Goal: Entertainment & Leisure: Consume media (video, audio)

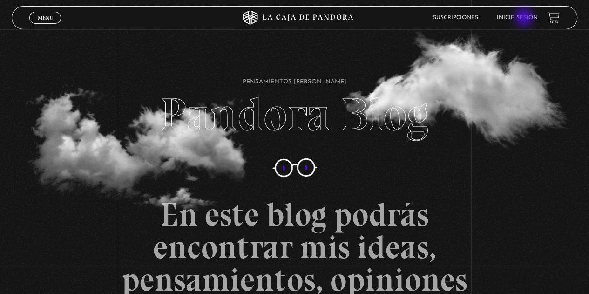
click at [524, 18] on link "Inicie sesión" at bounding box center [517, 18] width 41 height 6
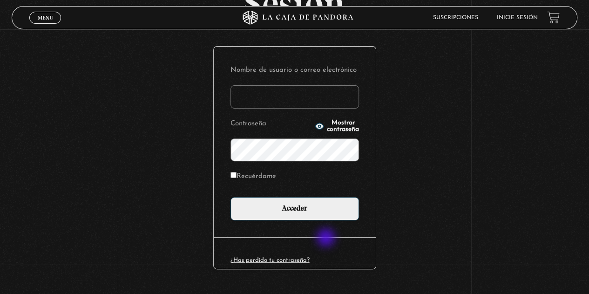
scroll to position [93, 0]
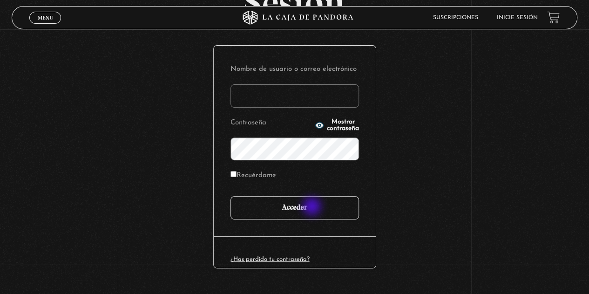
type input "gbarrantes1976@gmail.com"
click at [313, 207] on input "Acceder" at bounding box center [294, 207] width 129 height 23
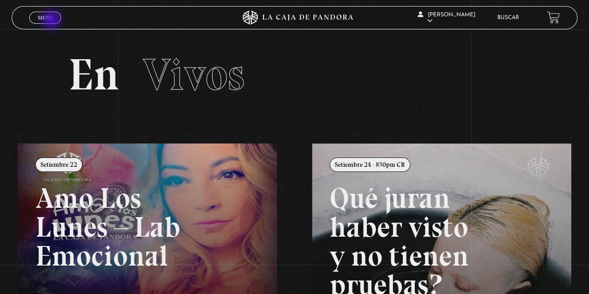
click at [52, 20] on span "Menu" at bounding box center [45, 18] width 15 height 6
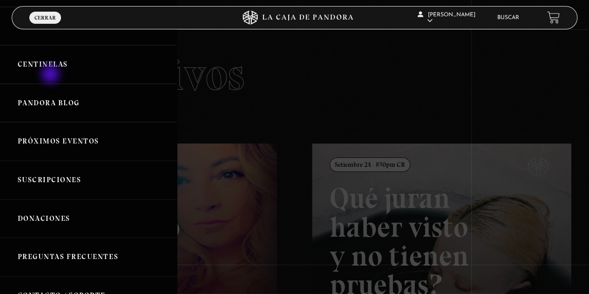
scroll to position [47, 0]
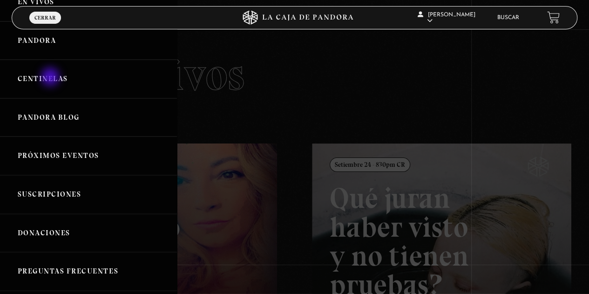
click at [51, 78] on link "Centinelas" at bounding box center [88, 79] width 177 height 39
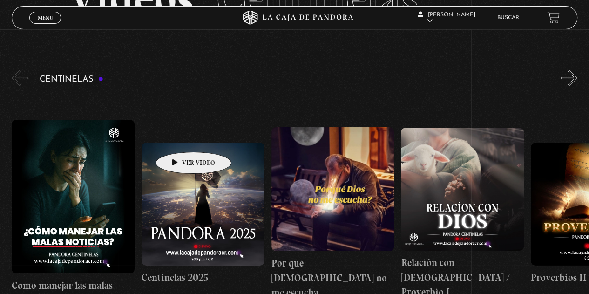
scroll to position [72, 0]
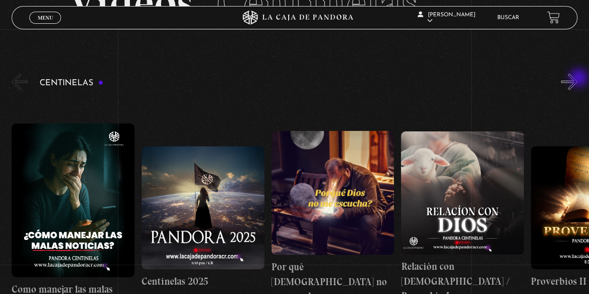
click at [577, 79] on button "»" at bounding box center [569, 82] width 16 height 16
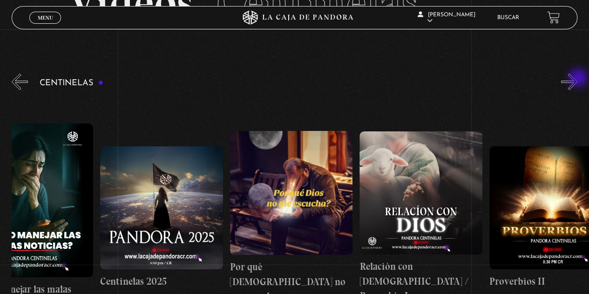
click at [577, 79] on button "»" at bounding box center [569, 82] width 16 height 16
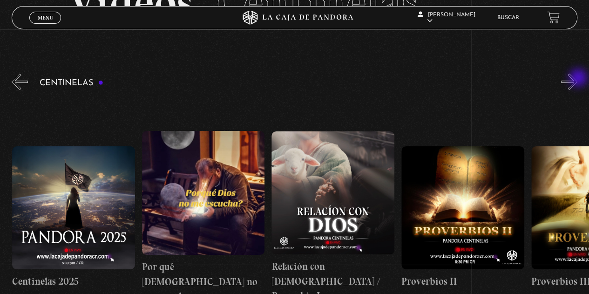
click at [577, 79] on button "»" at bounding box center [569, 82] width 16 height 16
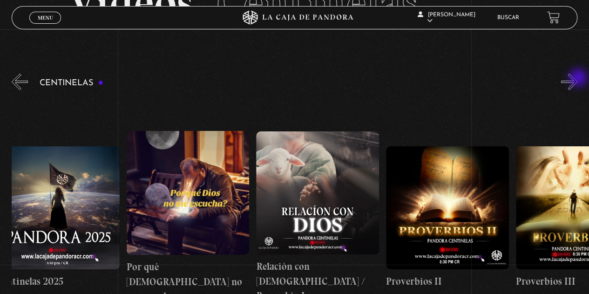
click at [577, 79] on button "»" at bounding box center [569, 82] width 16 height 16
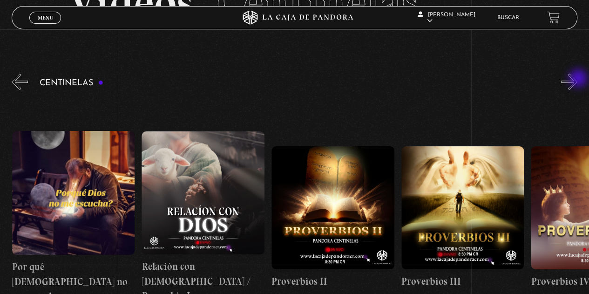
click at [577, 79] on button "»" at bounding box center [569, 82] width 16 height 16
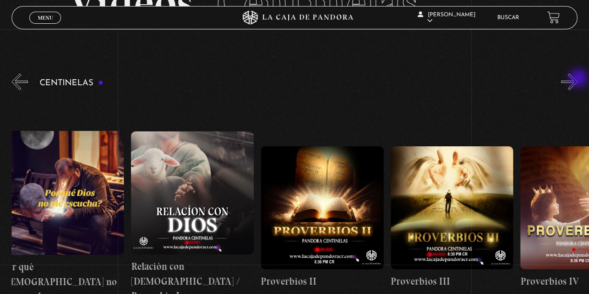
click at [577, 79] on button "»" at bounding box center [569, 82] width 16 height 16
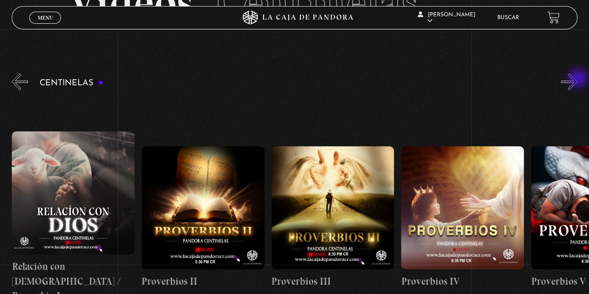
click at [577, 79] on button "»" at bounding box center [569, 82] width 16 height 16
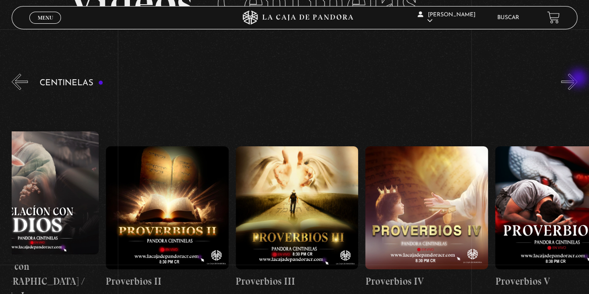
click at [577, 79] on button "»" at bounding box center [569, 82] width 16 height 16
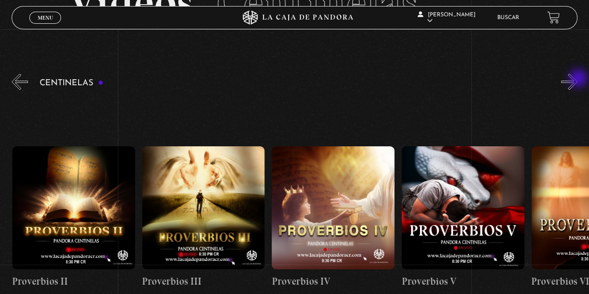
click at [577, 79] on button "»" at bounding box center [569, 82] width 16 height 16
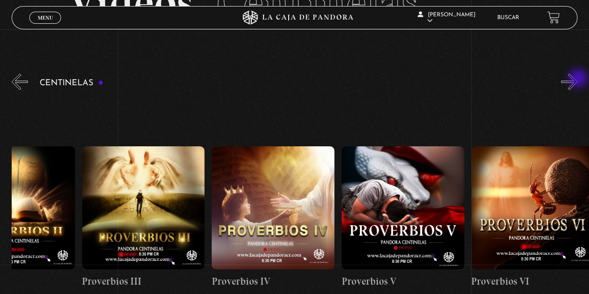
click at [577, 79] on button "»" at bounding box center [569, 82] width 16 height 16
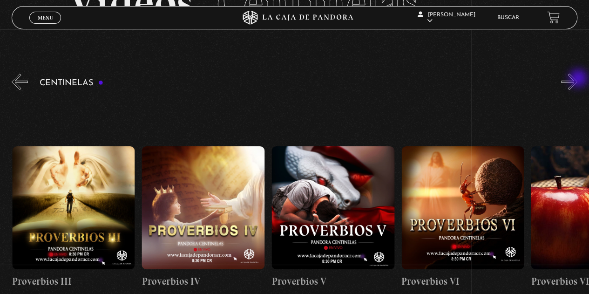
click at [577, 79] on button "»" at bounding box center [569, 82] width 16 height 16
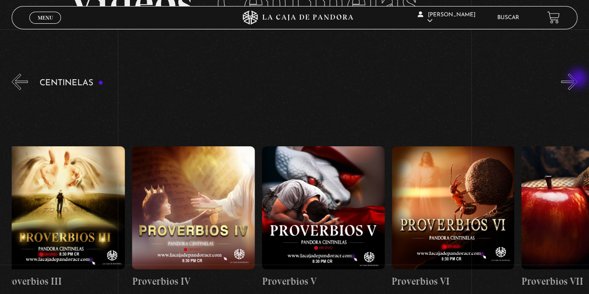
click at [577, 79] on button "»" at bounding box center [569, 82] width 16 height 16
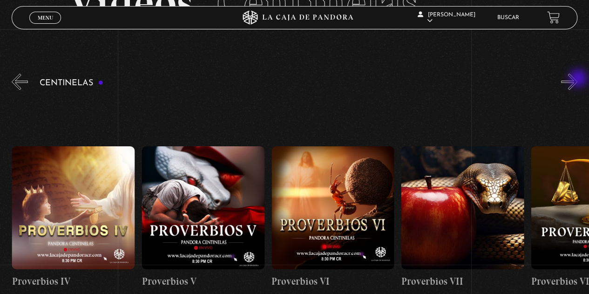
click at [577, 79] on button "»" at bounding box center [569, 82] width 16 height 16
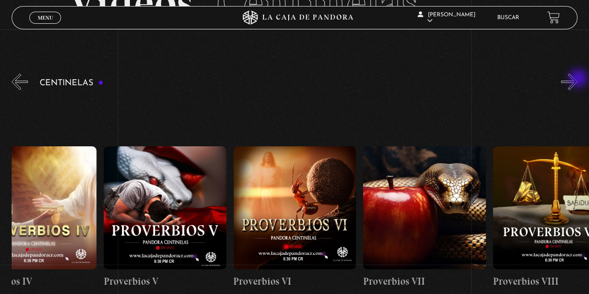
click at [577, 79] on button "»" at bounding box center [569, 82] width 16 height 16
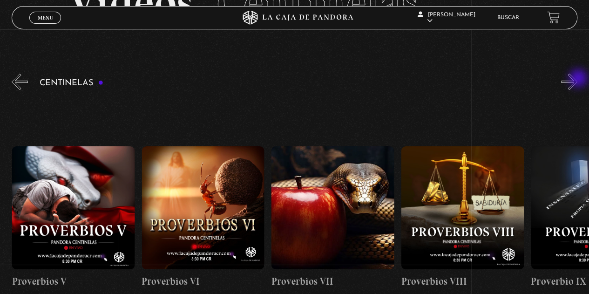
click at [577, 79] on button "»" at bounding box center [569, 82] width 16 height 16
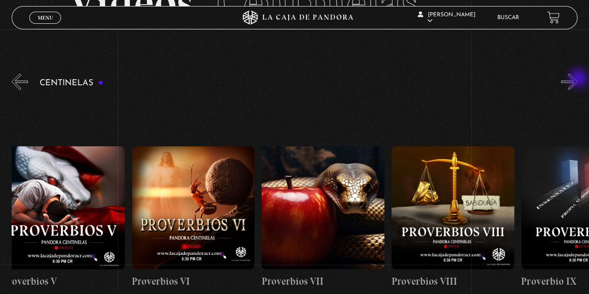
click at [577, 79] on button "»" at bounding box center [569, 82] width 16 height 16
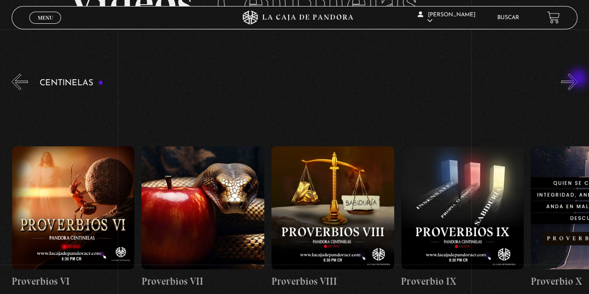
click at [577, 79] on button "»" at bounding box center [569, 82] width 16 height 16
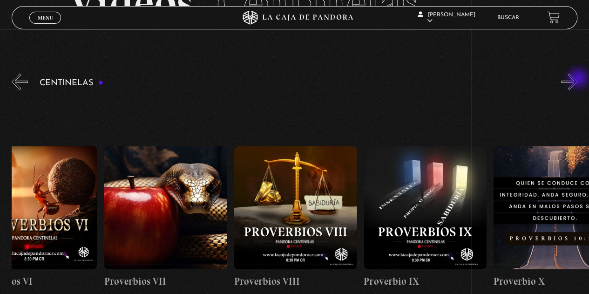
click at [577, 79] on button "»" at bounding box center [569, 82] width 16 height 16
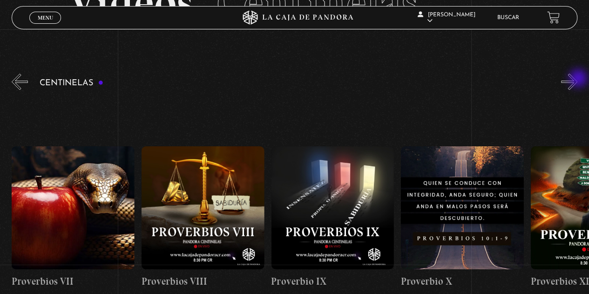
click at [577, 79] on button "»" at bounding box center [569, 82] width 16 height 16
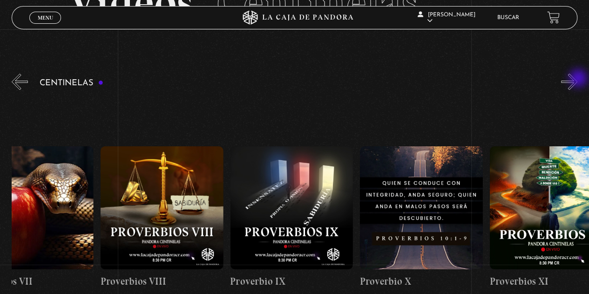
click at [577, 79] on button "»" at bounding box center [569, 82] width 16 height 16
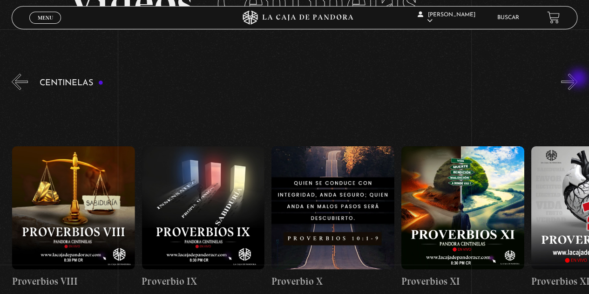
click at [577, 79] on button "»" at bounding box center [569, 82] width 16 height 16
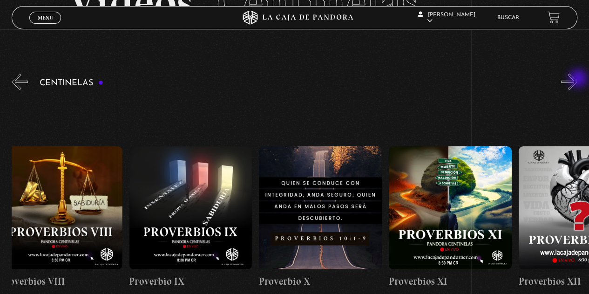
click at [577, 79] on button "»" at bounding box center [569, 82] width 16 height 16
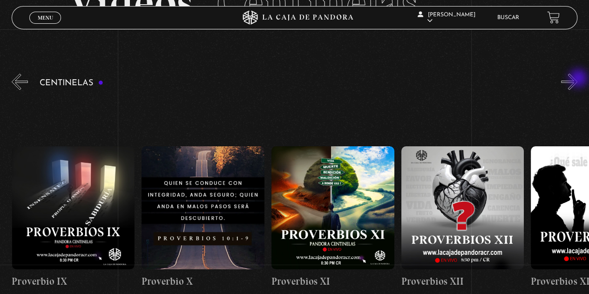
click at [577, 79] on button "»" at bounding box center [569, 82] width 16 height 16
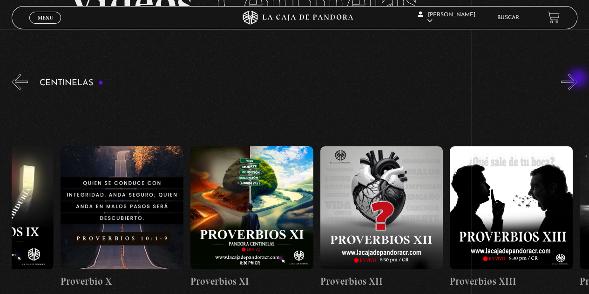
click at [577, 79] on button "»" at bounding box center [569, 82] width 16 height 16
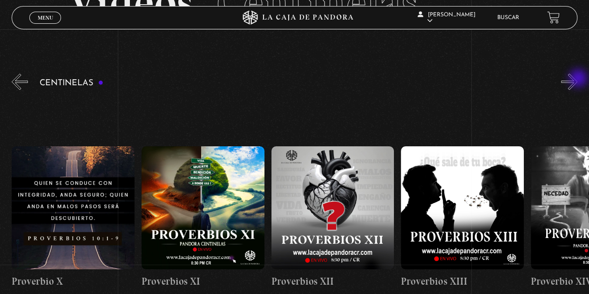
click at [577, 79] on button "»" at bounding box center [569, 82] width 16 height 16
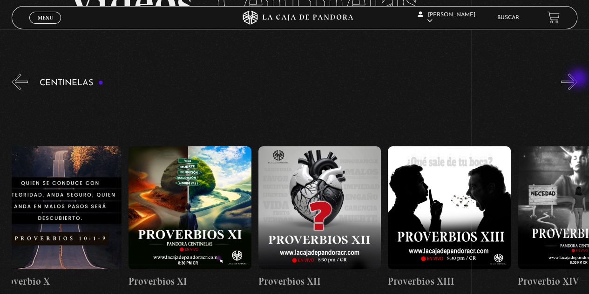
click at [577, 79] on button "»" at bounding box center [569, 82] width 16 height 16
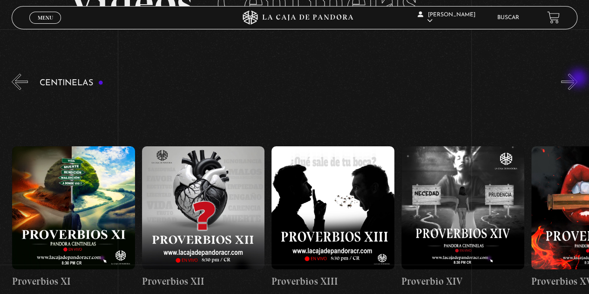
click at [577, 79] on button "»" at bounding box center [569, 82] width 16 height 16
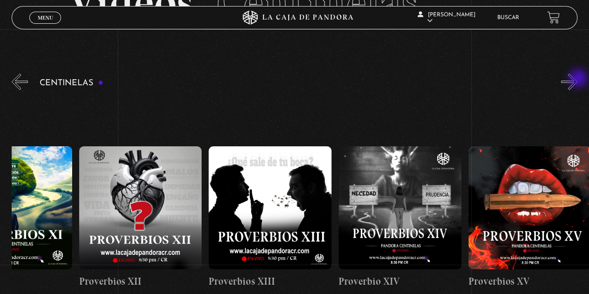
click at [577, 79] on button "»" at bounding box center [569, 82] width 16 height 16
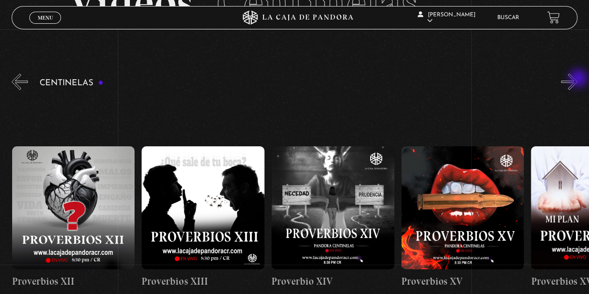
click at [577, 79] on button "»" at bounding box center [569, 82] width 16 height 16
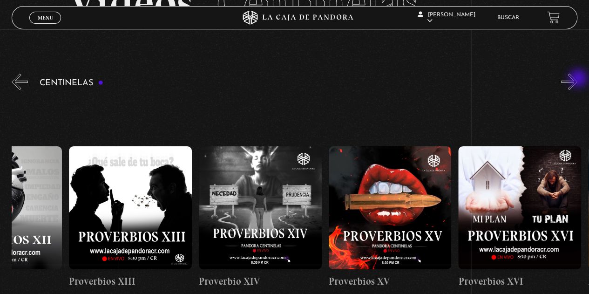
click at [577, 79] on button "»" at bounding box center [569, 82] width 16 height 16
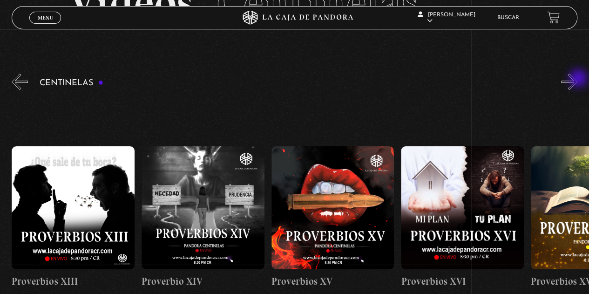
click at [577, 79] on button "»" at bounding box center [569, 82] width 16 height 16
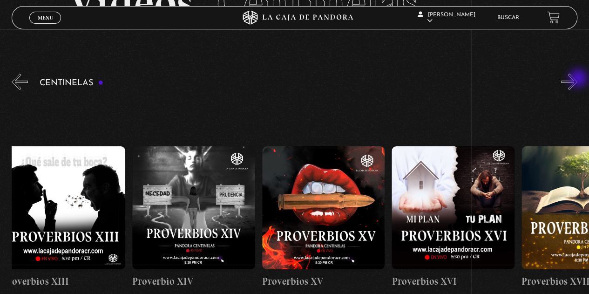
click at [577, 79] on button "»" at bounding box center [569, 82] width 16 height 16
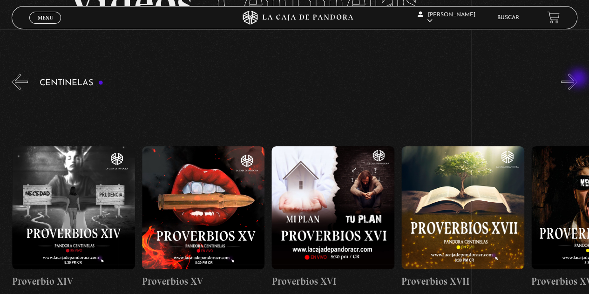
click at [577, 79] on button "»" at bounding box center [569, 82] width 16 height 16
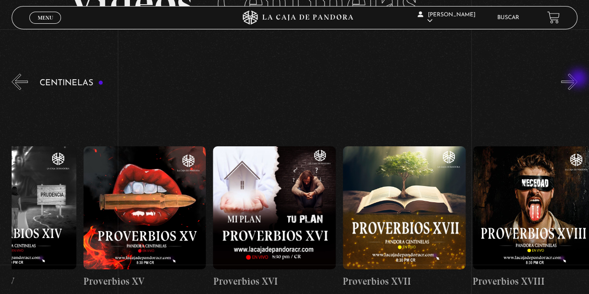
click at [577, 79] on button "»" at bounding box center [569, 82] width 16 height 16
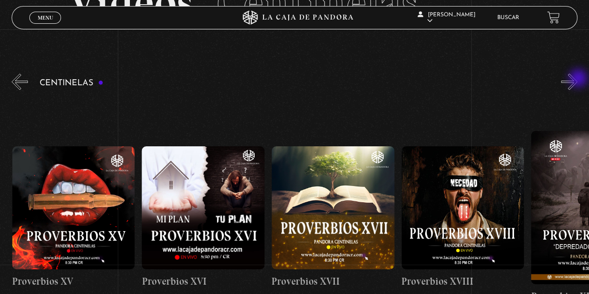
click at [577, 79] on button "»" at bounding box center [569, 82] width 16 height 16
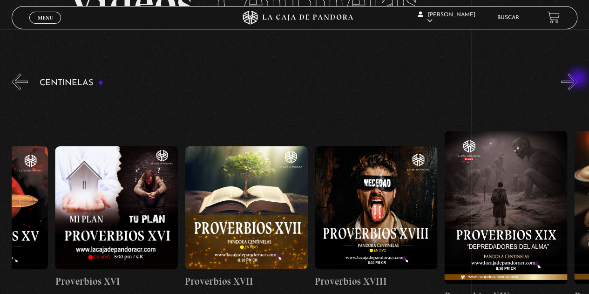
click at [577, 79] on button "»" at bounding box center [569, 82] width 16 height 16
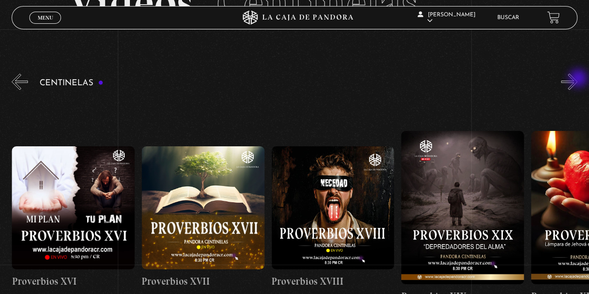
click at [577, 79] on button "»" at bounding box center [569, 82] width 16 height 16
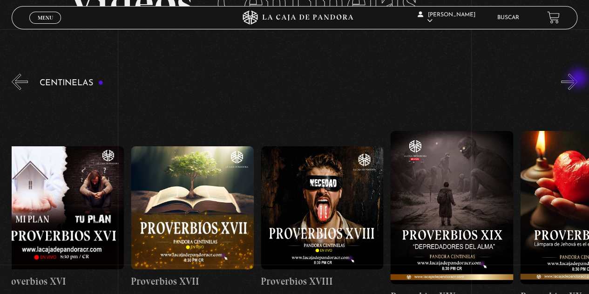
click at [577, 79] on button "»" at bounding box center [569, 82] width 16 height 16
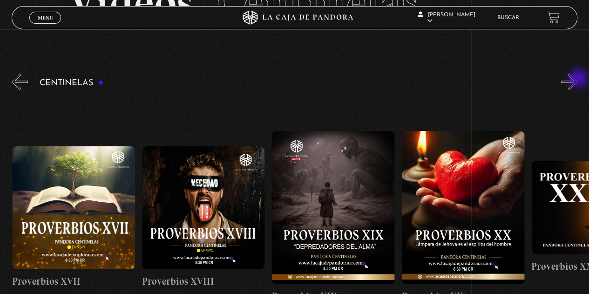
click at [577, 79] on button "»" at bounding box center [569, 82] width 16 height 16
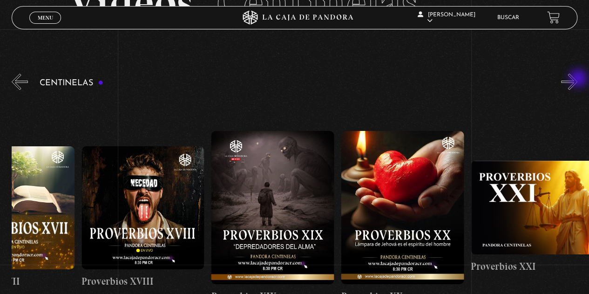
click at [577, 79] on button "»" at bounding box center [569, 82] width 16 height 16
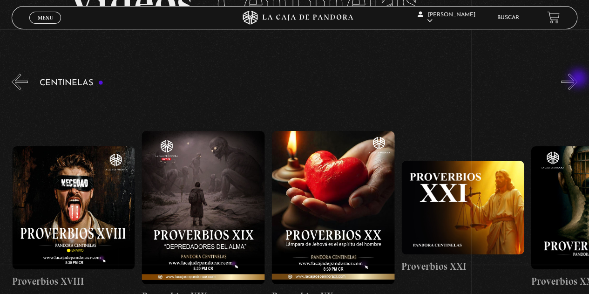
click at [577, 79] on button "»" at bounding box center [569, 82] width 16 height 16
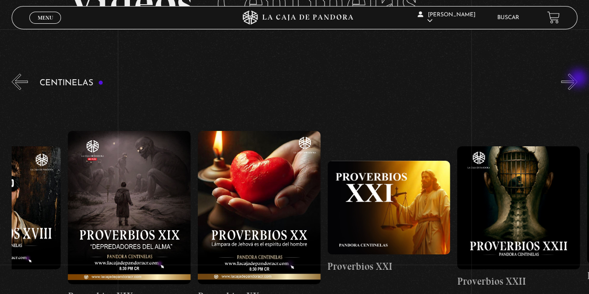
click at [577, 79] on button "»" at bounding box center [569, 82] width 16 height 16
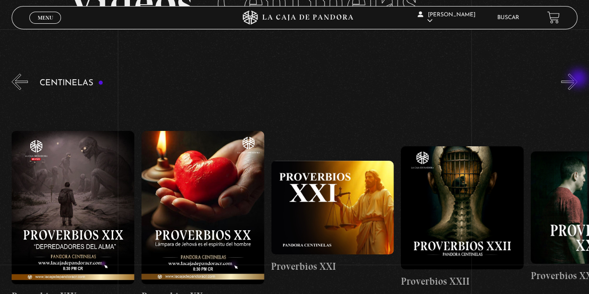
click at [577, 79] on button "»" at bounding box center [569, 82] width 16 height 16
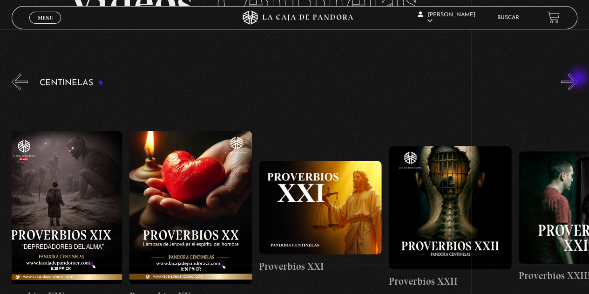
click at [577, 79] on button "»" at bounding box center [569, 82] width 16 height 16
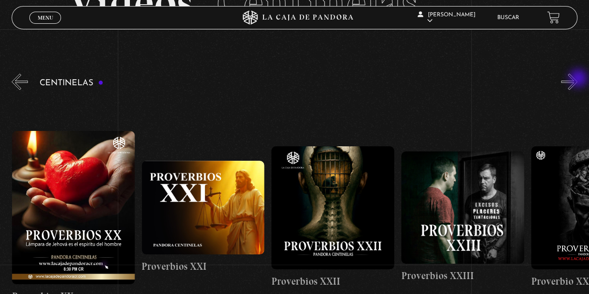
click at [577, 79] on button "»" at bounding box center [569, 82] width 16 height 16
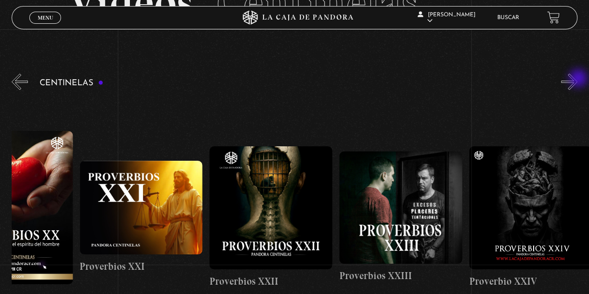
click at [577, 79] on button "»" at bounding box center [569, 82] width 16 height 16
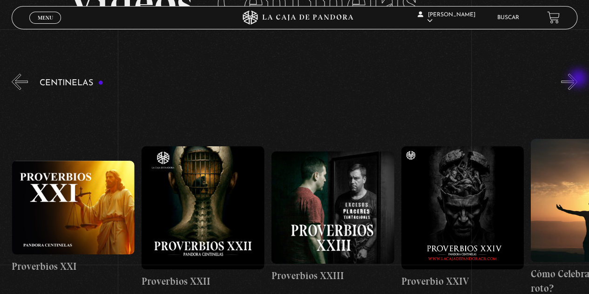
click at [577, 79] on button "»" at bounding box center [569, 82] width 16 height 16
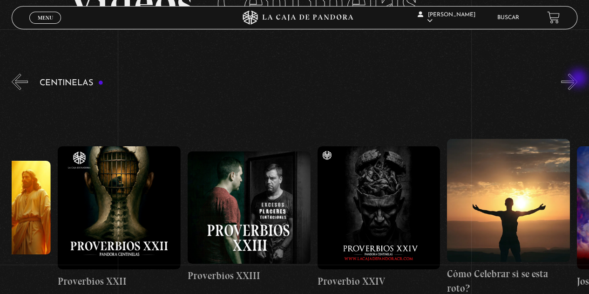
click at [577, 79] on button "»" at bounding box center [569, 82] width 16 height 16
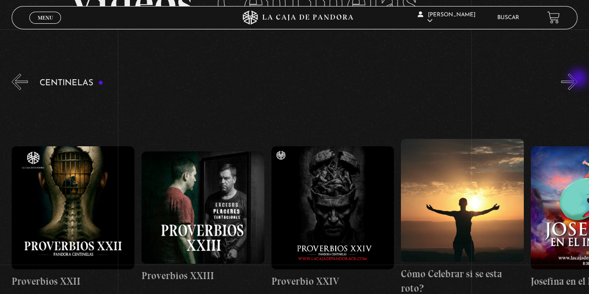
click at [577, 79] on button "»" at bounding box center [569, 82] width 16 height 16
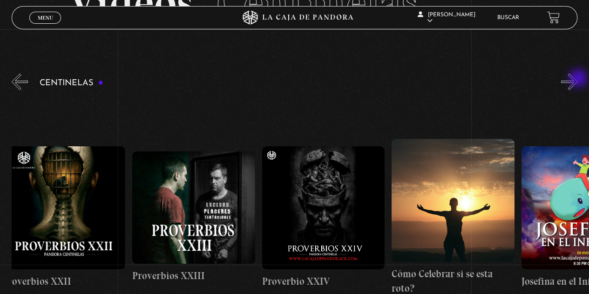
click at [577, 79] on button "»" at bounding box center [569, 82] width 16 height 16
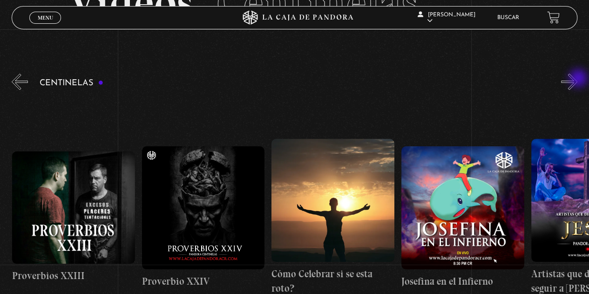
click at [577, 79] on button "»" at bounding box center [569, 82] width 16 height 16
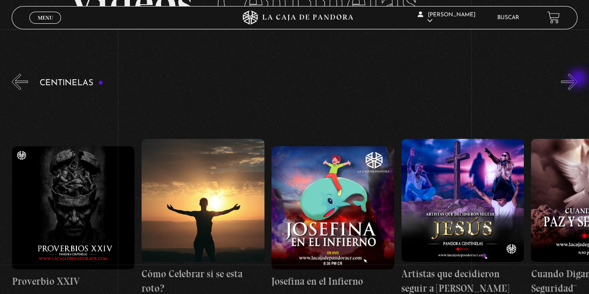
click at [577, 79] on button "»" at bounding box center [569, 82] width 16 height 16
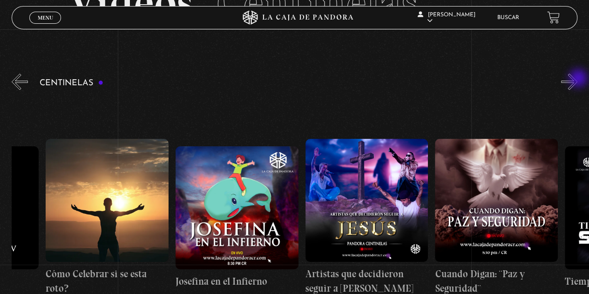
click at [577, 79] on button "»" at bounding box center [569, 82] width 16 height 16
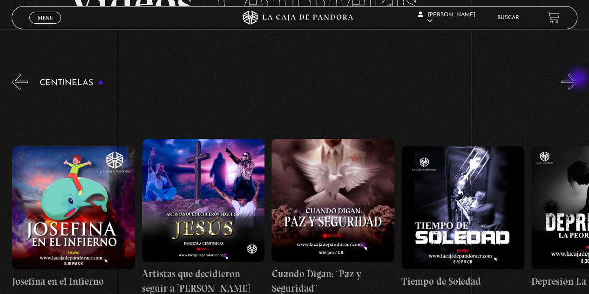
click at [577, 79] on button "»" at bounding box center [569, 82] width 16 height 16
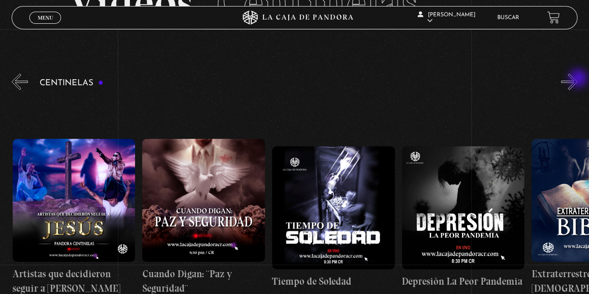
click at [577, 79] on button "»" at bounding box center [569, 82] width 16 height 16
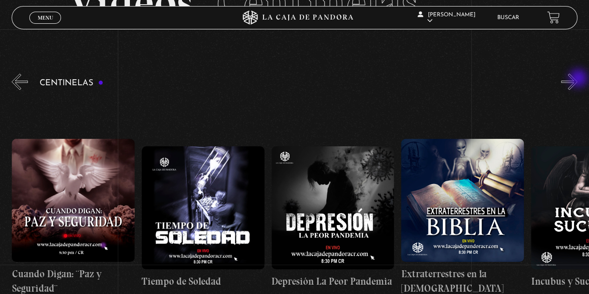
click at [577, 79] on button "»" at bounding box center [569, 82] width 16 height 16
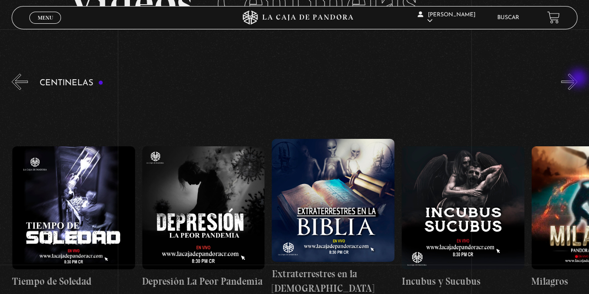
click at [577, 79] on button "»" at bounding box center [569, 82] width 16 height 16
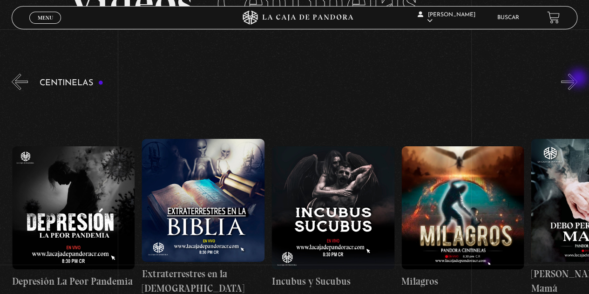
click at [577, 79] on button "»" at bounding box center [569, 82] width 16 height 16
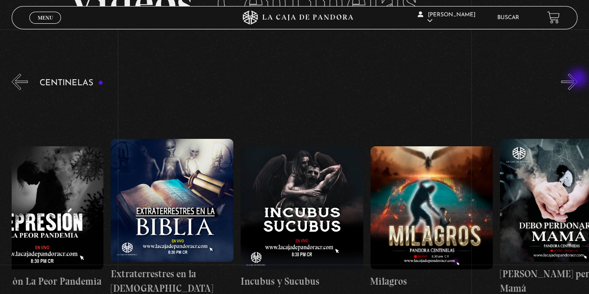
click at [577, 79] on button "»" at bounding box center [569, 82] width 16 height 16
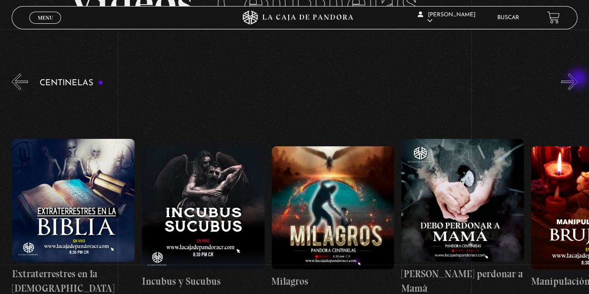
click at [577, 79] on button "»" at bounding box center [569, 82] width 16 height 16
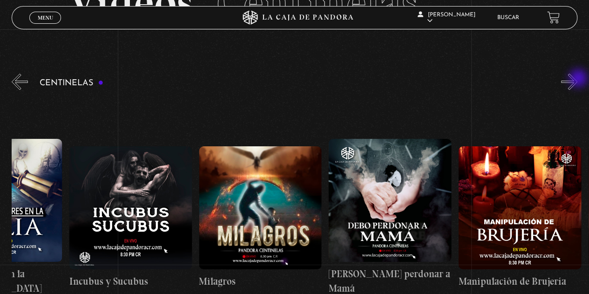
click at [577, 79] on button "»" at bounding box center [569, 82] width 16 height 16
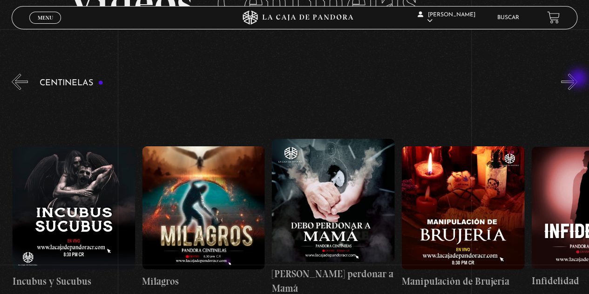
click at [577, 79] on button "»" at bounding box center [569, 82] width 16 height 16
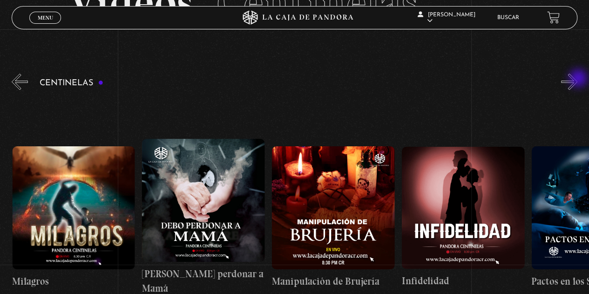
click at [577, 79] on button "»" at bounding box center [569, 82] width 16 height 16
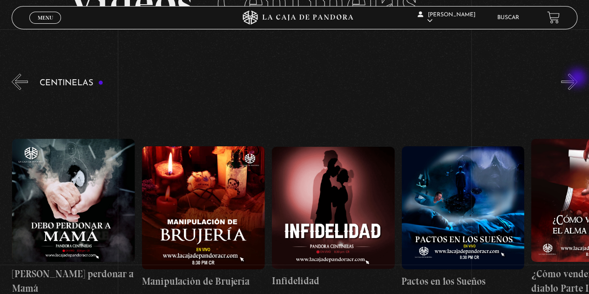
click at [575, 79] on button "»" at bounding box center [569, 82] width 16 height 16
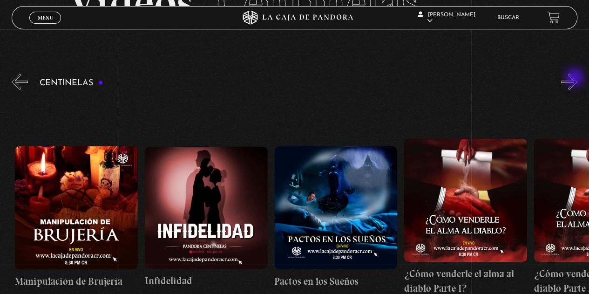
click at [575, 78] on button "»" at bounding box center [569, 82] width 16 height 16
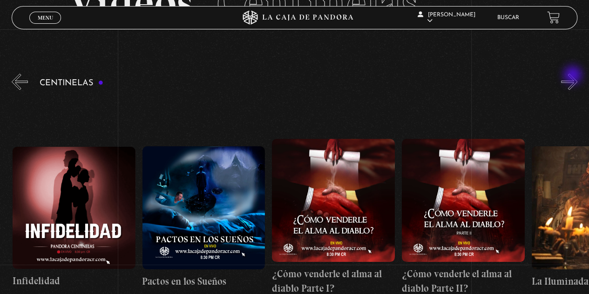
click at [574, 76] on button "»" at bounding box center [569, 82] width 16 height 16
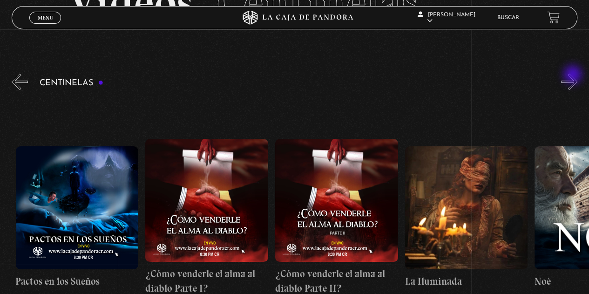
click at [574, 75] on button "»" at bounding box center [569, 82] width 16 height 16
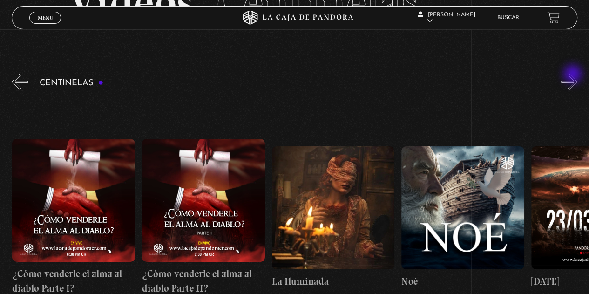
click at [574, 75] on button "»" at bounding box center [569, 82] width 16 height 16
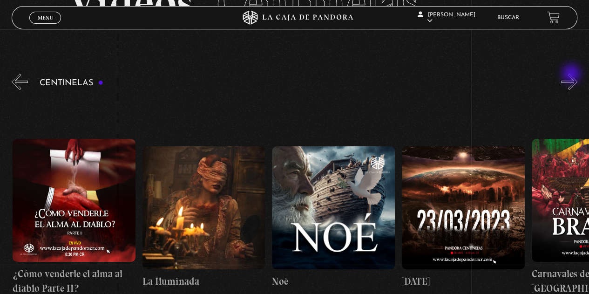
click at [572, 74] on button "»" at bounding box center [569, 82] width 16 height 16
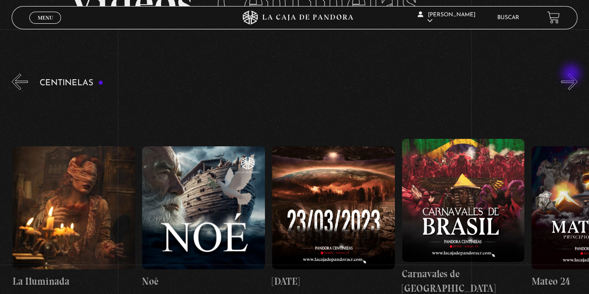
click at [572, 74] on button "»" at bounding box center [569, 82] width 16 height 16
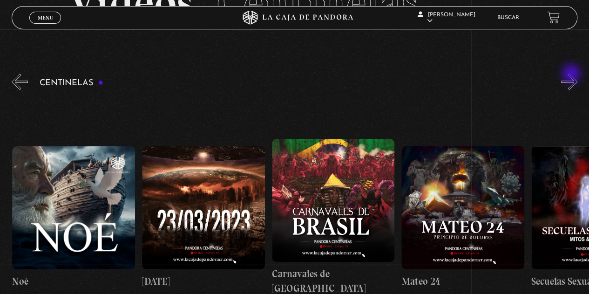
scroll to position [0, 5579]
click at [59, 80] on h3 "Centinelas" at bounding box center [72, 83] width 64 height 9
click at [14, 82] on button "«" at bounding box center [20, 82] width 16 height 16
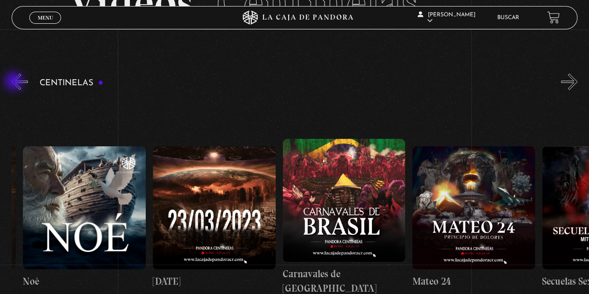
click at [15, 82] on button "«" at bounding box center [20, 82] width 16 height 16
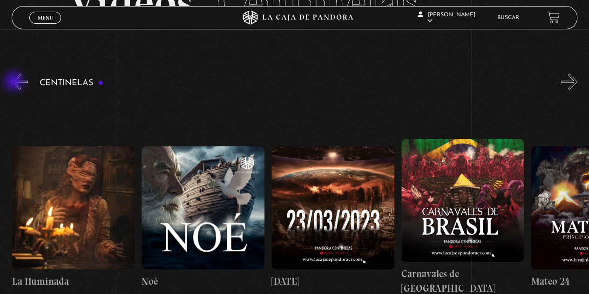
click at [15, 82] on button "«" at bounding box center [20, 82] width 16 height 16
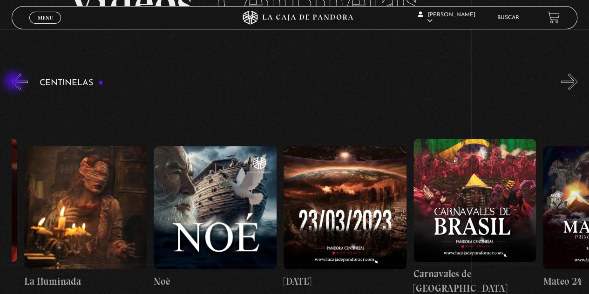
click at [15, 82] on button "«" at bounding box center [20, 82] width 16 height 16
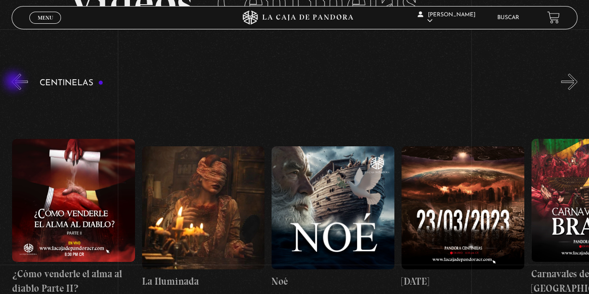
click at [15, 82] on button "«" at bounding box center [20, 82] width 16 height 16
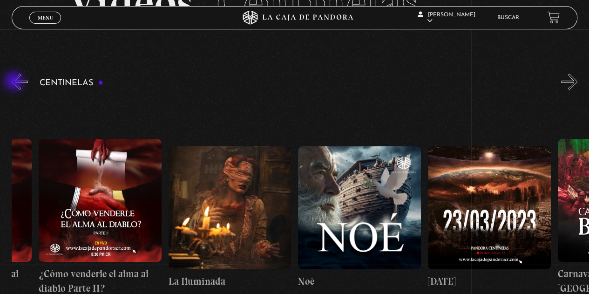
click at [15, 82] on button "«" at bounding box center [20, 82] width 16 height 16
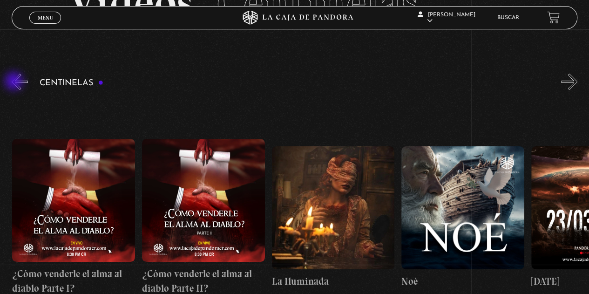
click at [15, 82] on button "«" at bounding box center [20, 82] width 16 height 16
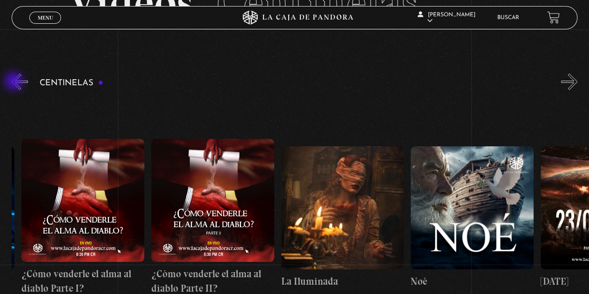
click at [15, 82] on button "«" at bounding box center [20, 82] width 16 height 16
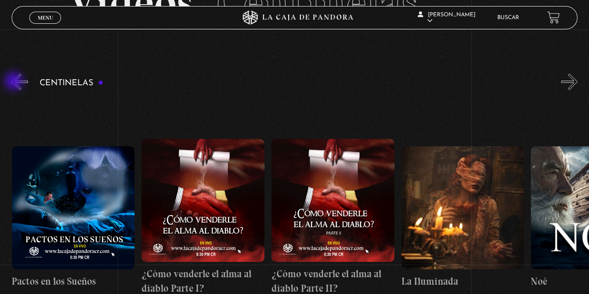
click at [15, 82] on button "«" at bounding box center [20, 82] width 16 height 16
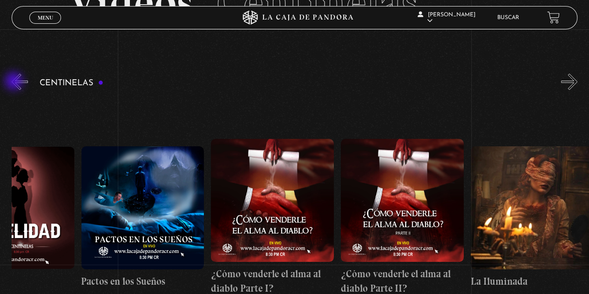
click at [15, 82] on button "«" at bounding box center [20, 82] width 16 height 16
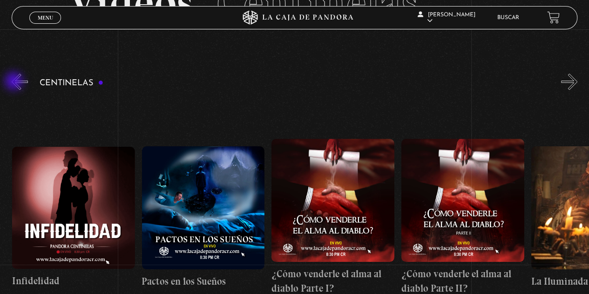
click at [15, 82] on button "«" at bounding box center [20, 82] width 16 height 16
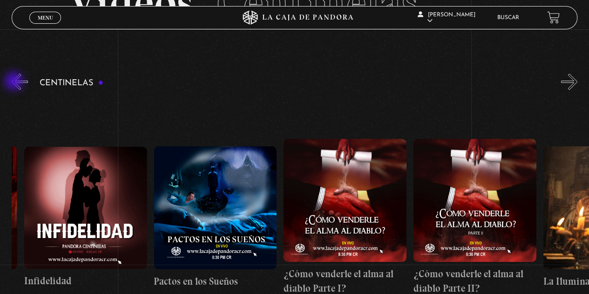
click at [15, 82] on button "«" at bounding box center [20, 82] width 16 height 16
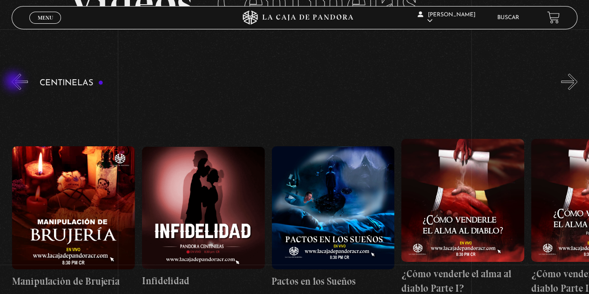
click at [15, 82] on button "«" at bounding box center [20, 82] width 16 height 16
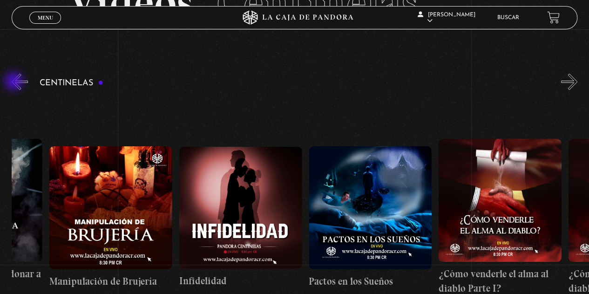
click at [15, 82] on button "«" at bounding box center [20, 82] width 16 height 16
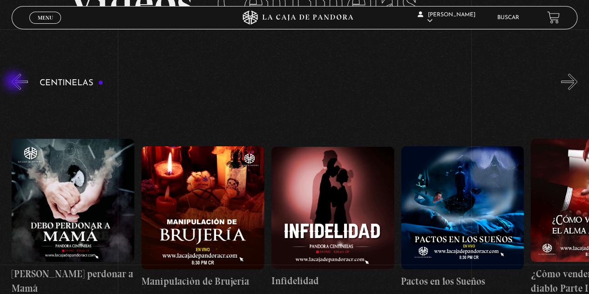
click at [15, 82] on button "«" at bounding box center [20, 82] width 16 height 16
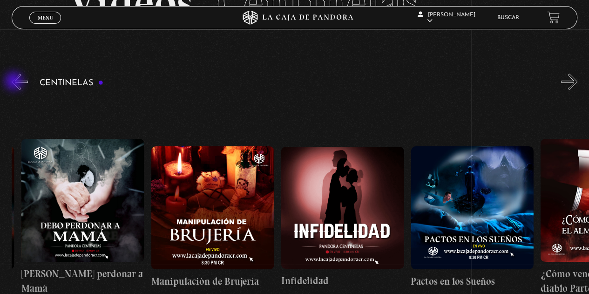
click at [15, 82] on button "«" at bounding box center [20, 82] width 16 height 16
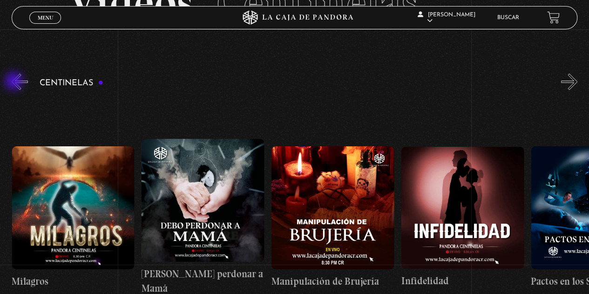
click at [15, 82] on button "«" at bounding box center [20, 82] width 16 height 16
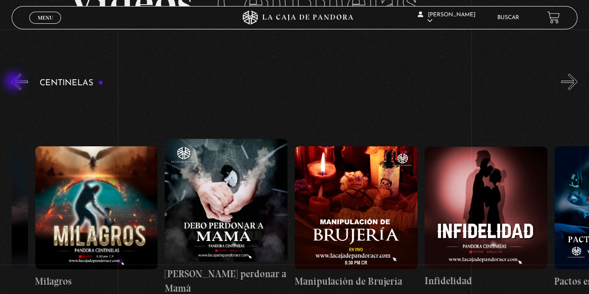
click at [15, 82] on button "«" at bounding box center [20, 82] width 16 height 16
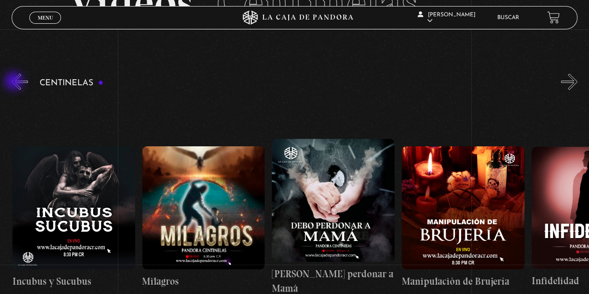
click at [15, 82] on button "«" at bounding box center [20, 82] width 16 height 16
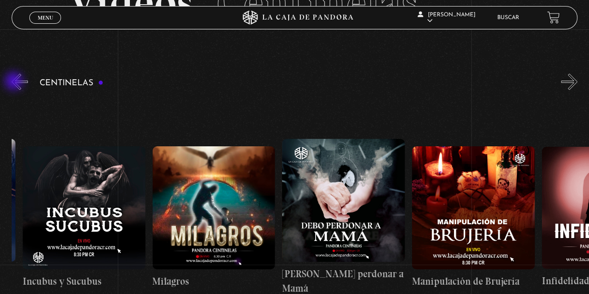
click at [15, 82] on button "«" at bounding box center [20, 82] width 16 height 16
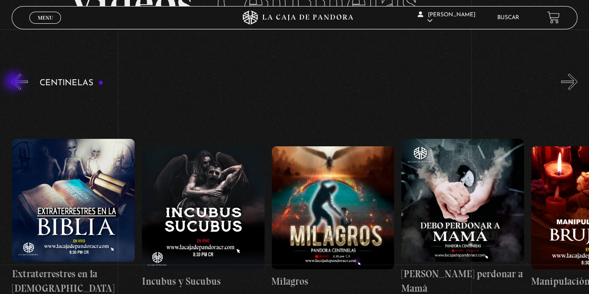
click at [15, 82] on button "«" at bounding box center [20, 82] width 16 height 16
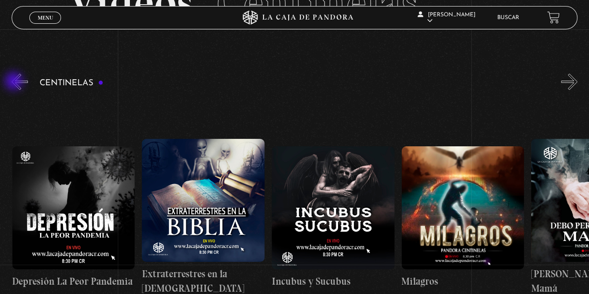
click at [15, 82] on button "«" at bounding box center [20, 82] width 16 height 16
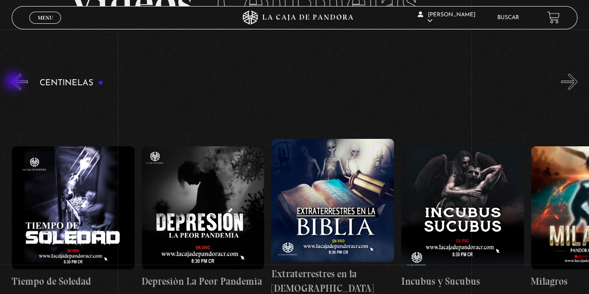
scroll to position [0, 4022]
click at [15, 82] on button "«" at bounding box center [20, 82] width 16 height 16
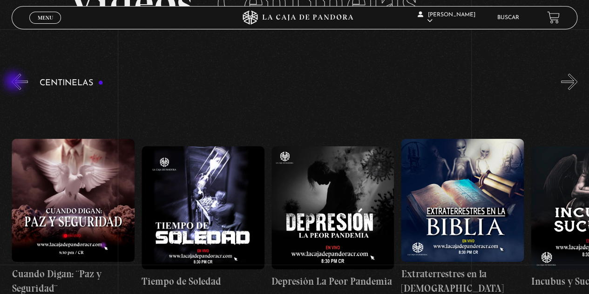
click at [15, 82] on button "«" at bounding box center [20, 82] width 16 height 16
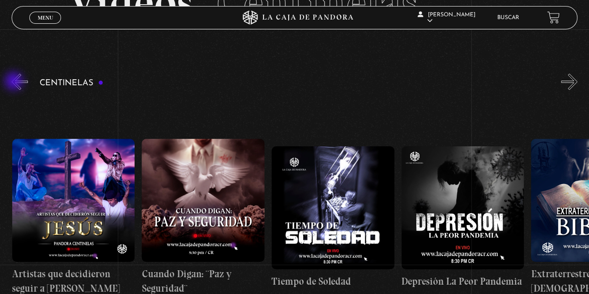
click at [15, 82] on button "«" at bounding box center [20, 82] width 16 height 16
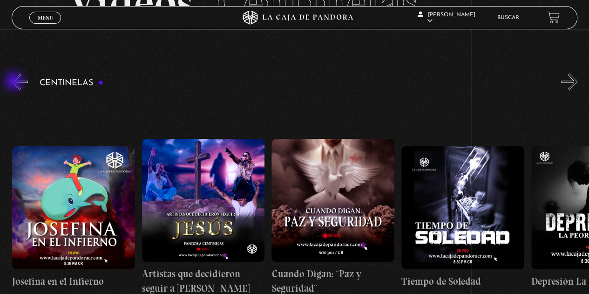
click at [15, 82] on button "«" at bounding box center [20, 82] width 16 height 16
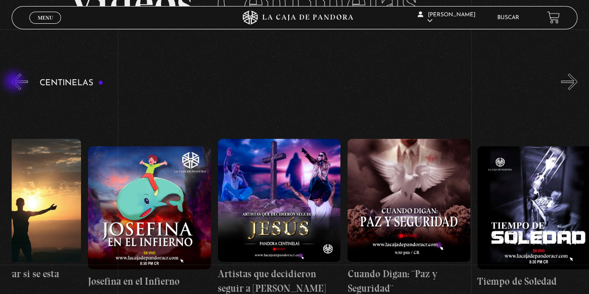
click at [15, 82] on button "«" at bounding box center [20, 82] width 16 height 16
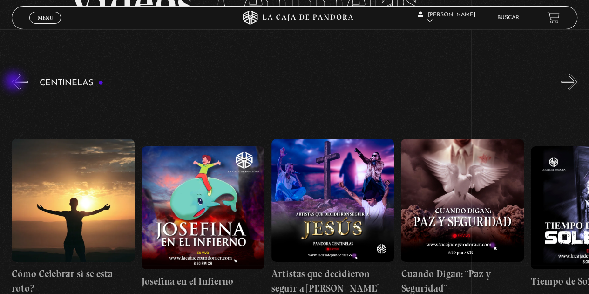
click at [15, 82] on button "«" at bounding box center [20, 82] width 16 height 16
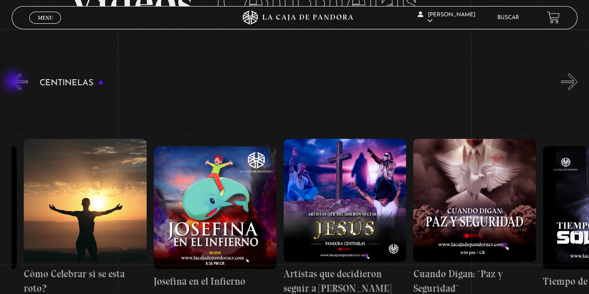
click at [15, 82] on button "«" at bounding box center [20, 82] width 16 height 16
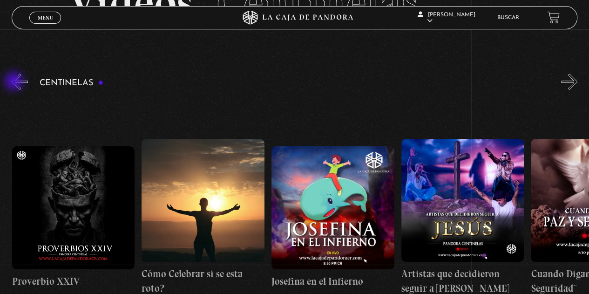
click at [15, 82] on button "«" at bounding box center [20, 82] width 16 height 16
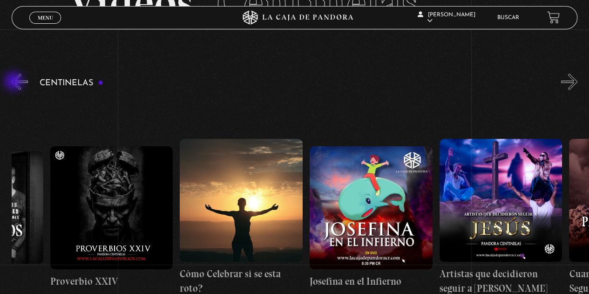
click at [15, 82] on button "«" at bounding box center [20, 82] width 16 height 16
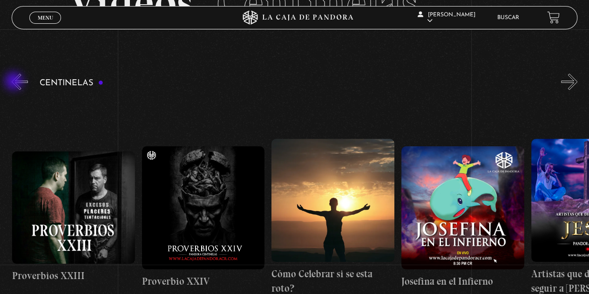
click at [15, 82] on button "«" at bounding box center [20, 82] width 16 height 16
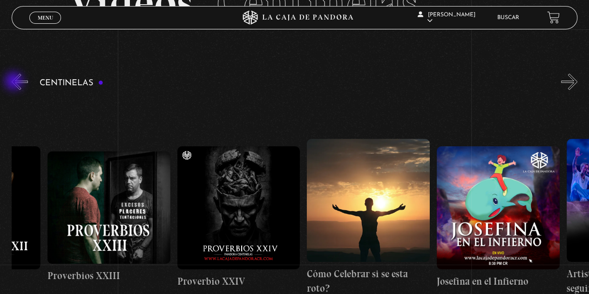
click at [15, 82] on button "«" at bounding box center [20, 82] width 16 height 16
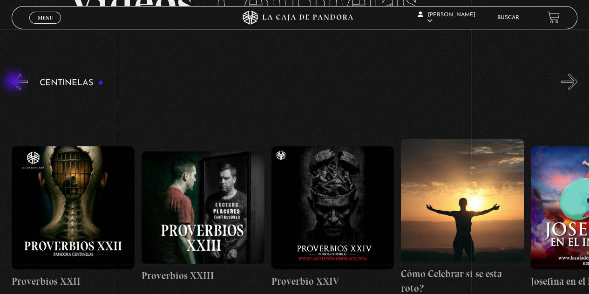
click at [15, 82] on button "«" at bounding box center [20, 82] width 16 height 16
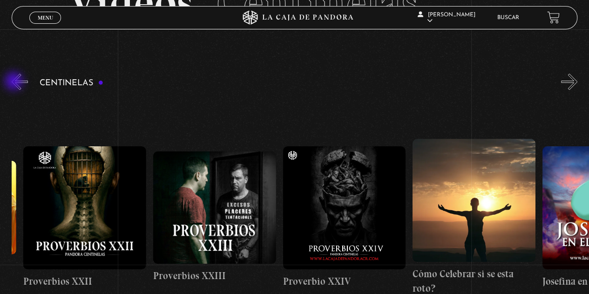
click at [15, 82] on button "«" at bounding box center [20, 82] width 16 height 16
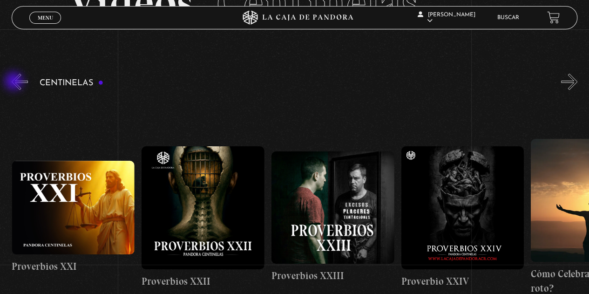
click at [15, 82] on button "«" at bounding box center [20, 82] width 16 height 16
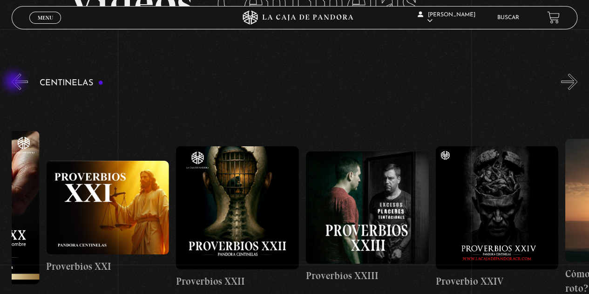
click at [15, 82] on button "«" at bounding box center [20, 82] width 16 height 16
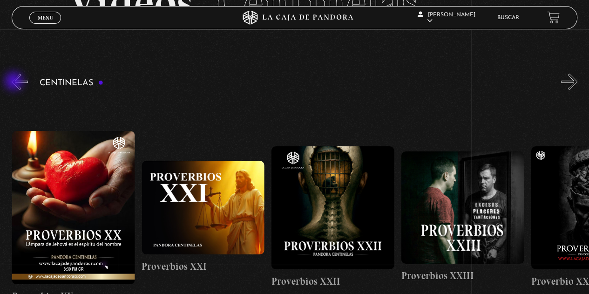
click at [15, 82] on button "«" at bounding box center [20, 82] width 16 height 16
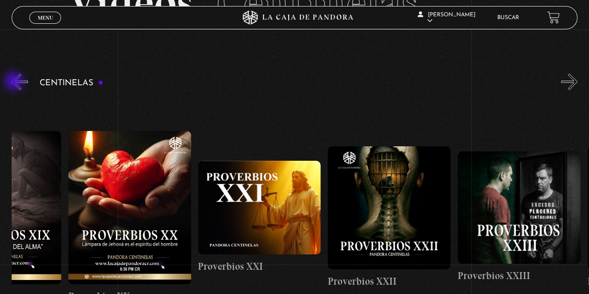
click at [15, 82] on button "«" at bounding box center [20, 82] width 16 height 16
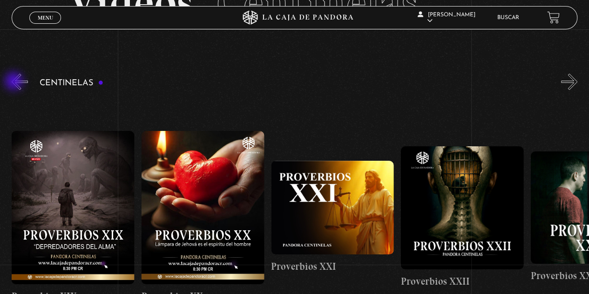
click at [15, 82] on button "«" at bounding box center [20, 82] width 16 height 16
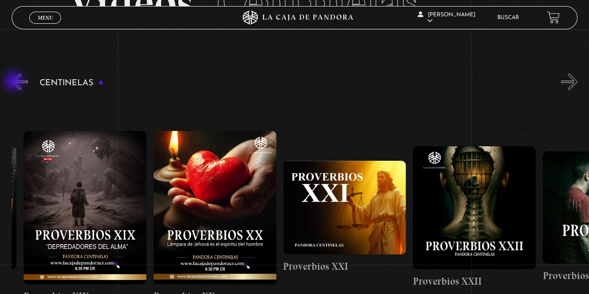
click at [15, 82] on button "«" at bounding box center [20, 82] width 16 height 16
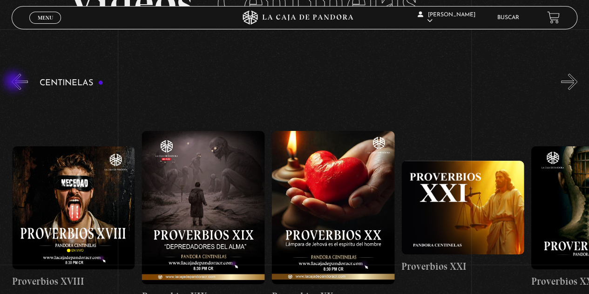
click at [15, 82] on button "«" at bounding box center [20, 82] width 16 height 16
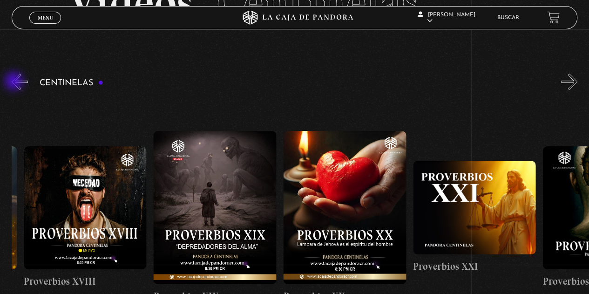
click at [15, 82] on button "«" at bounding box center [20, 82] width 16 height 16
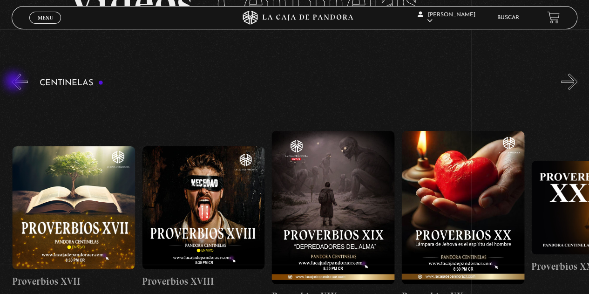
click at [15, 82] on button "«" at bounding box center [20, 82] width 16 height 16
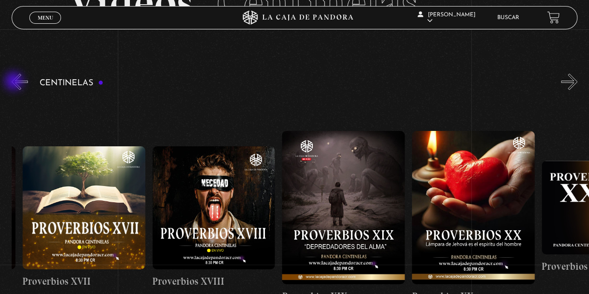
click at [15, 82] on button "«" at bounding box center [20, 82] width 16 height 16
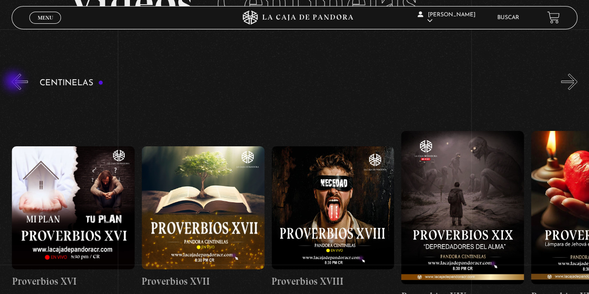
click at [15, 82] on button "«" at bounding box center [20, 82] width 16 height 16
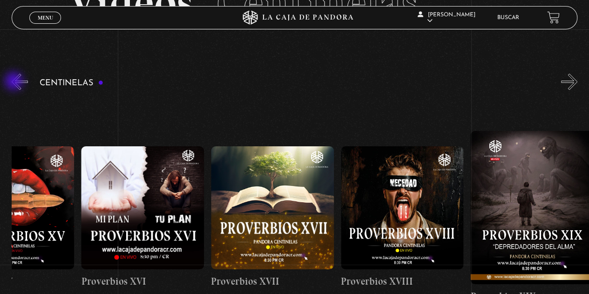
click at [15, 82] on button "«" at bounding box center [20, 82] width 16 height 16
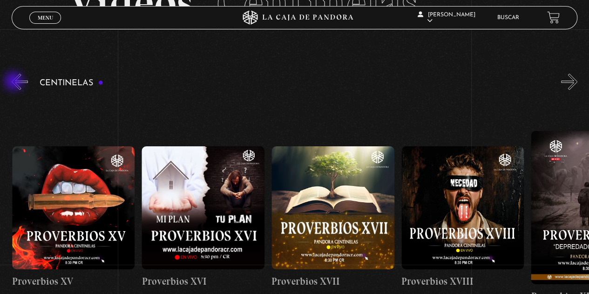
click at [15, 82] on button "«" at bounding box center [20, 82] width 16 height 16
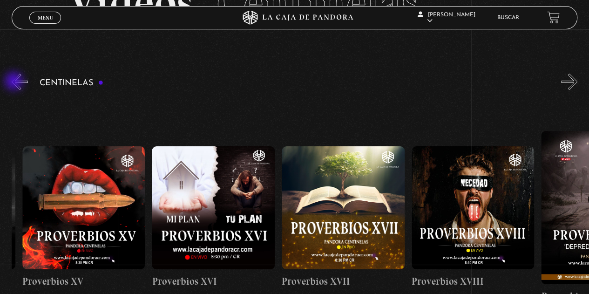
click at [15, 82] on button "«" at bounding box center [20, 82] width 16 height 16
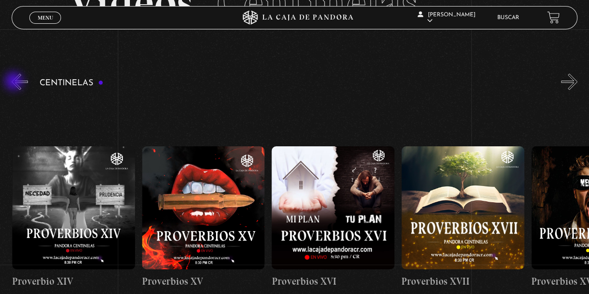
click at [15, 82] on button "«" at bounding box center [20, 82] width 16 height 16
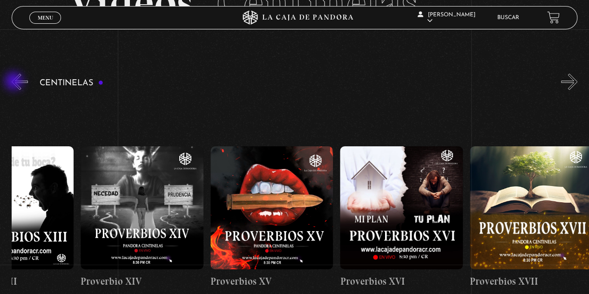
click at [15, 82] on button "«" at bounding box center [20, 82] width 16 height 16
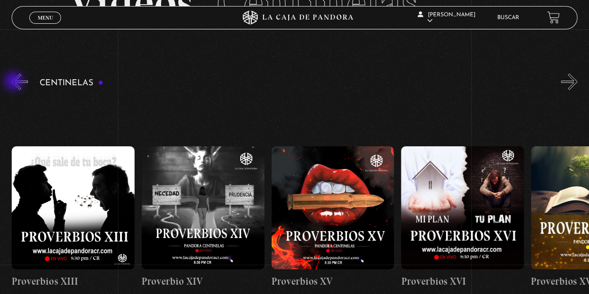
click at [15, 82] on button "«" at bounding box center [20, 82] width 16 height 16
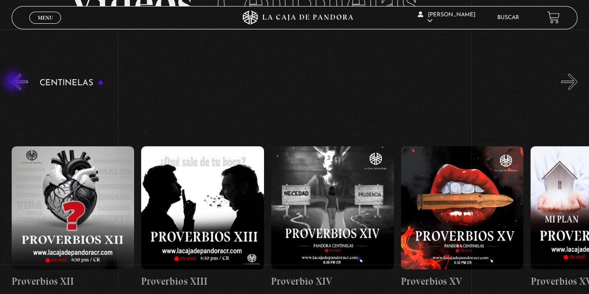
scroll to position [0, 1816]
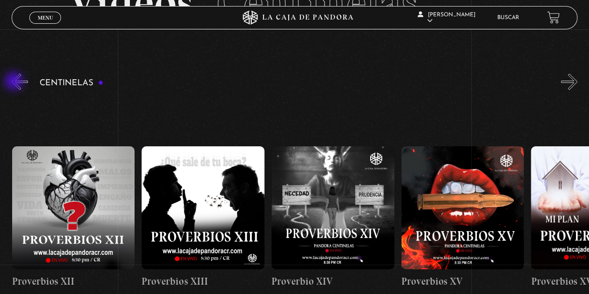
click at [15, 82] on button "«" at bounding box center [20, 82] width 16 height 16
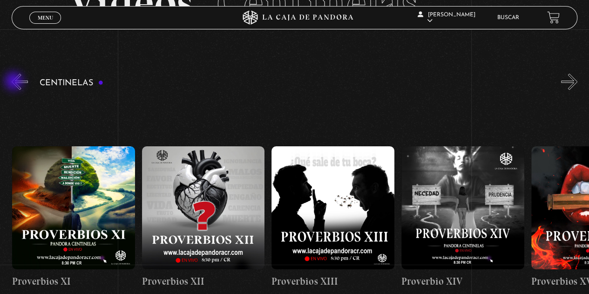
click at [15, 82] on button "«" at bounding box center [20, 82] width 16 height 16
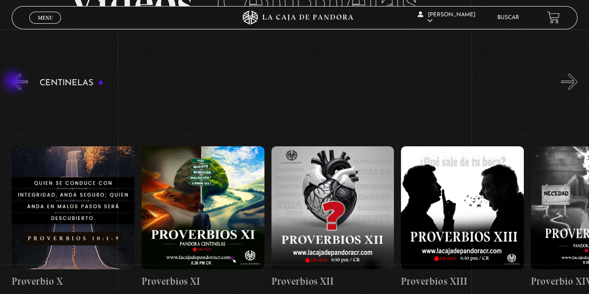
click at [15, 82] on button "«" at bounding box center [20, 82] width 16 height 16
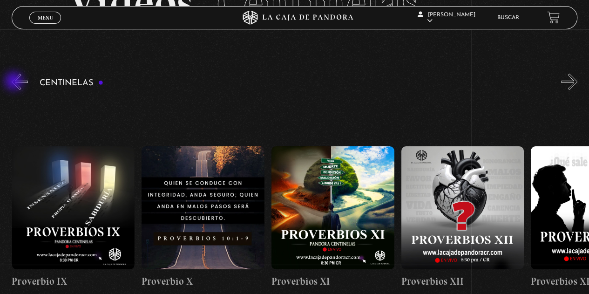
click at [15, 82] on button "«" at bounding box center [20, 82] width 16 height 16
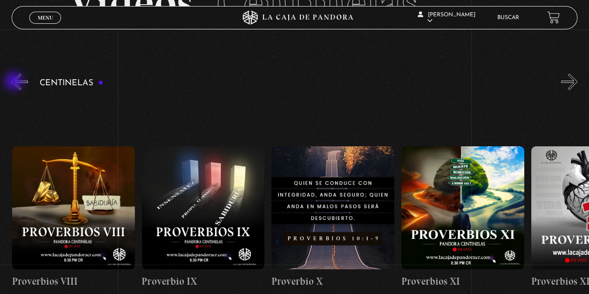
click at [15, 82] on button "«" at bounding box center [20, 82] width 16 height 16
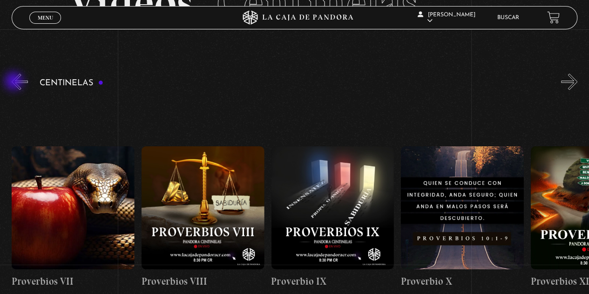
click at [15, 82] on button "«" at bounding box center [20, 82] width 16 height 16
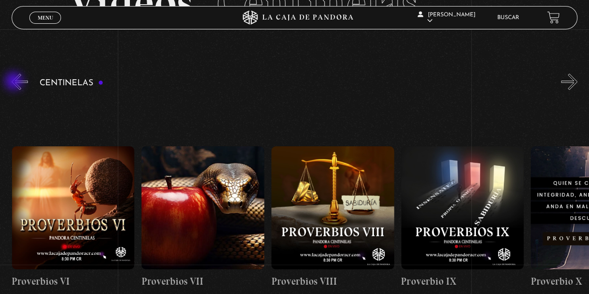
click at [15, 82] on button "«" at bounding box center [20, 82] width 16 height 16
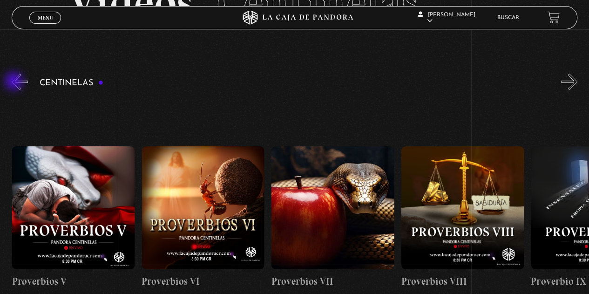
click at [15, 82] on button "«" at bounding box center [20, 82] width 16 height 16
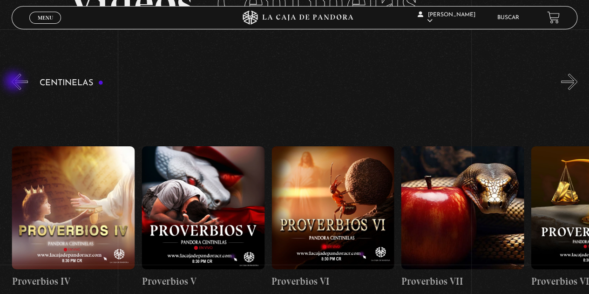
scroll to position [0, 778]
click at [15, 82] on button "«" at bounding box center [20, 82] width 16 height 16
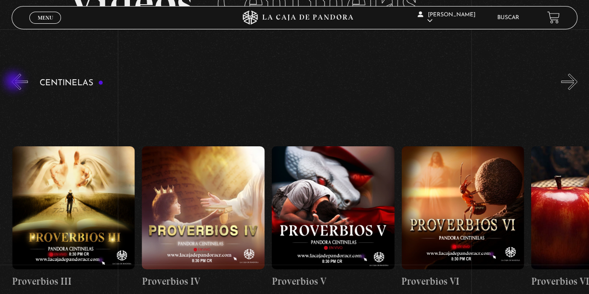
click at [15, 82] on button "«" at bounding box center [20, 82] width 16 height 16
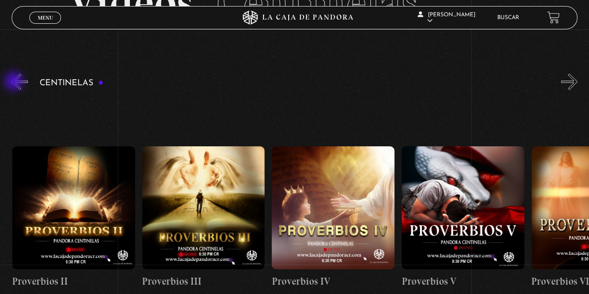
click at [15, 82] on button "«" at bounding box center [20, 82] width 16 height 16
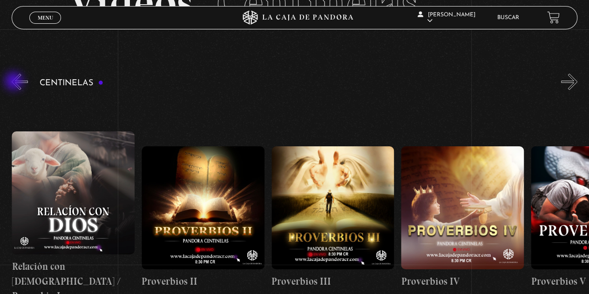
click at [14, 82] on button "«" at bounding box center [20, 82] width 16 height 16
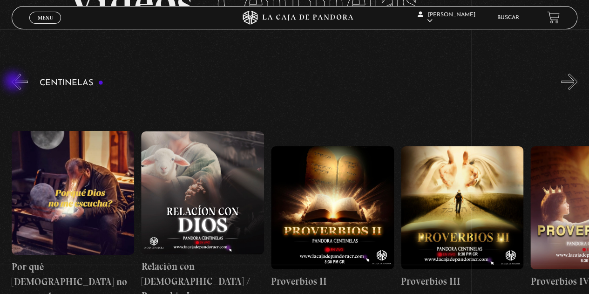
scroll to position [0, 259]
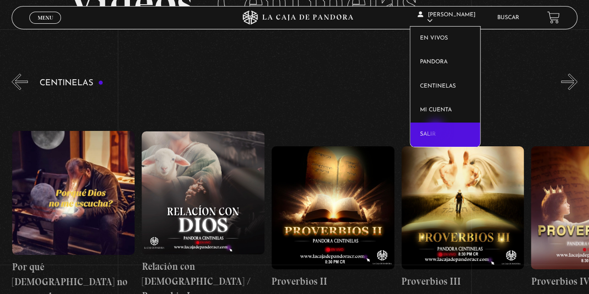
click at [437, 130] on link "Salir" at bounding box center [445, 134] width 70 height 24
